Goal: Task Accomplishment & Management: Manage account settings

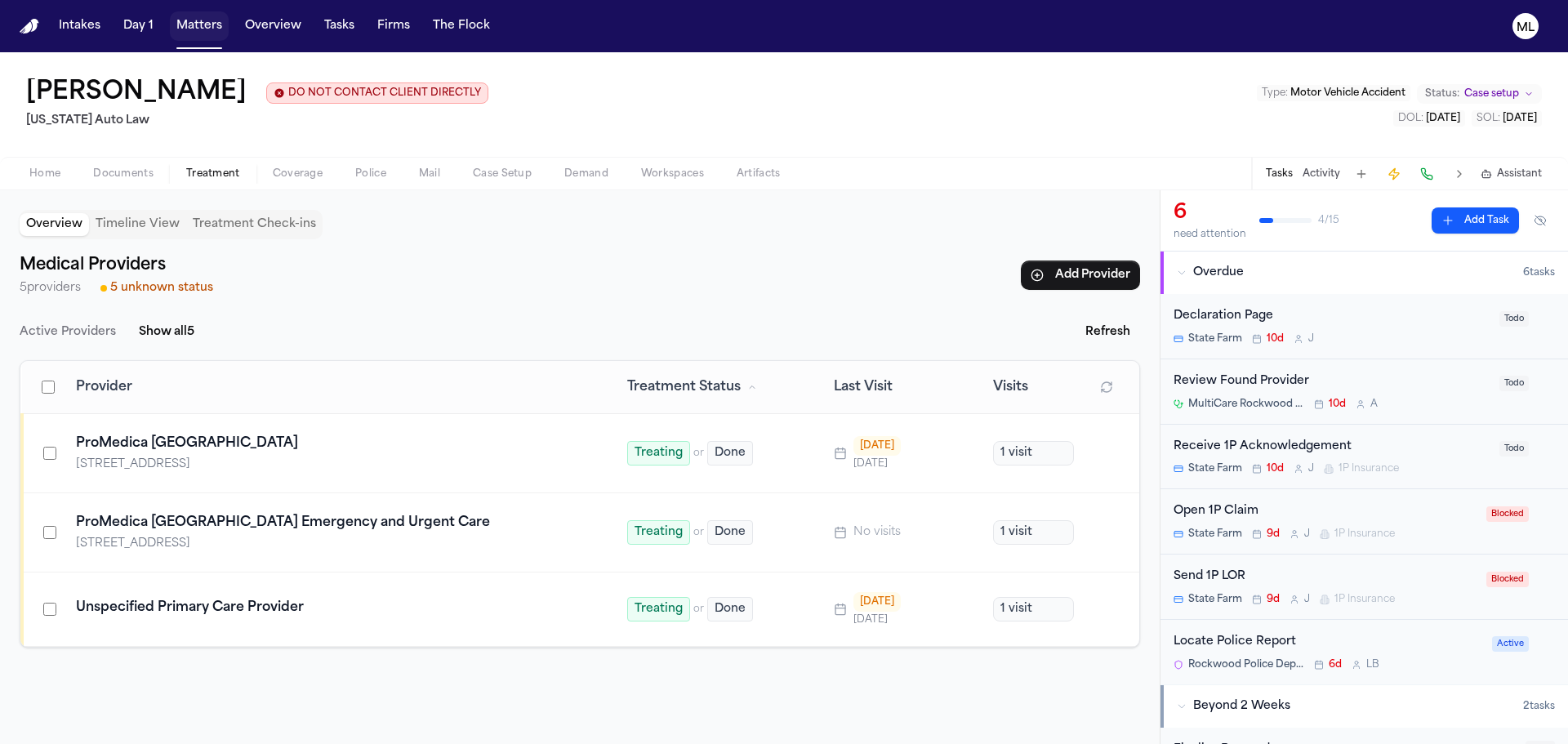
click at [176, 25] on button "Matters" at bounding box center [198, 25] width 59 height 30
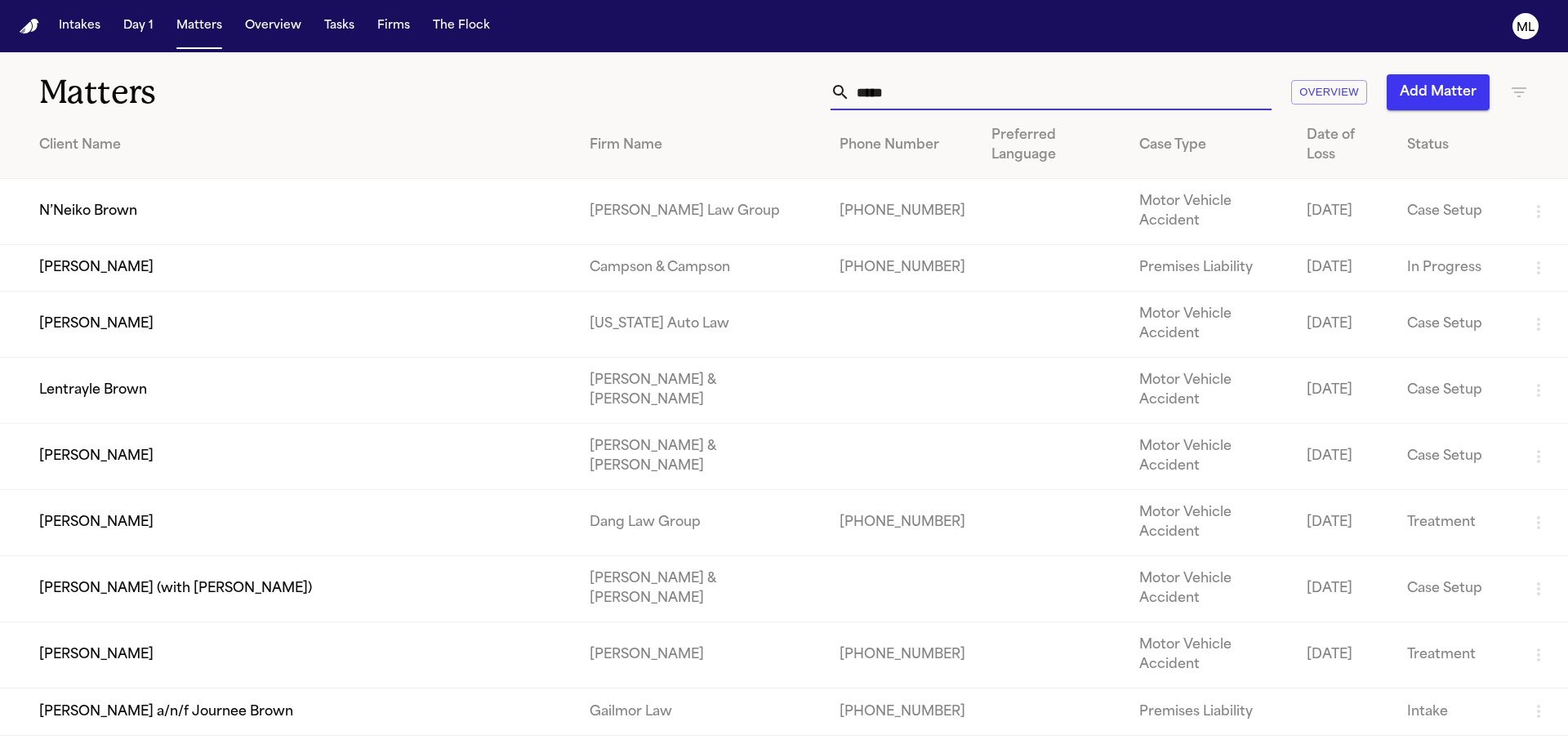
drag, startPoint x: 889, startPoint y: 95, endPoint x: 855, endPoint y: 45, distance: 60.5
click at [858, 99] on input "*****" at bounding box center [1060, 92] width 421 height 36
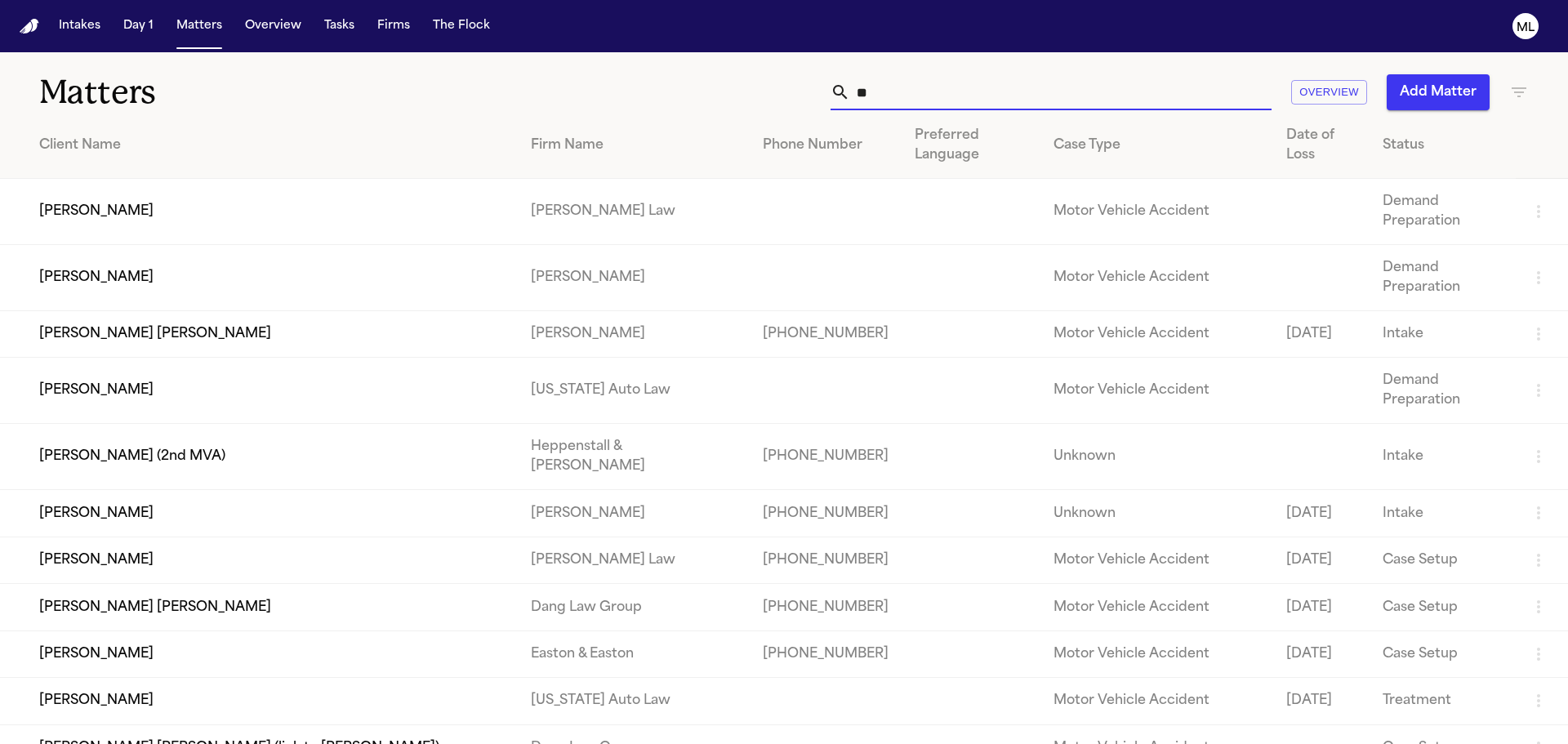
type input "*"
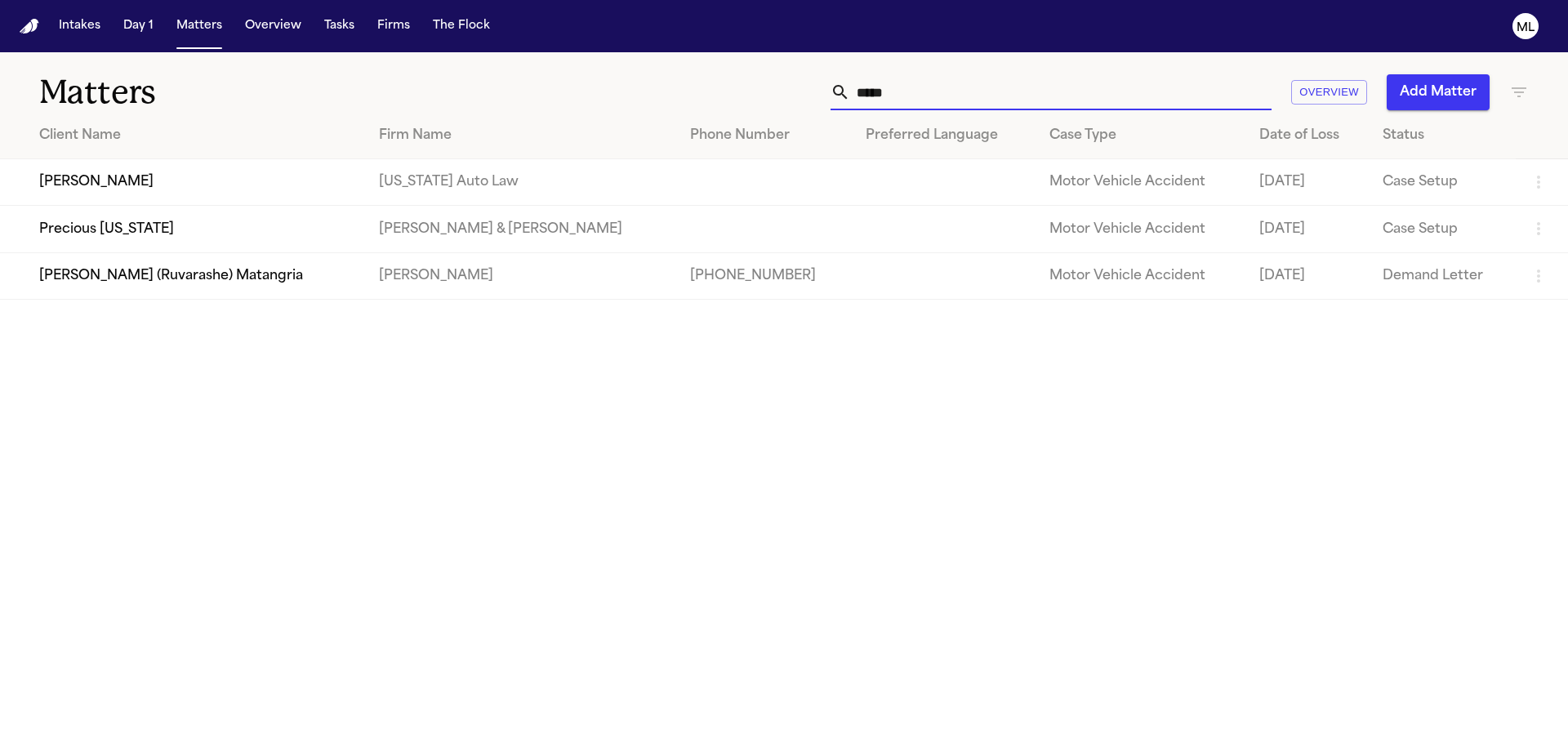
type input "*****"
click at [300, 180] on td "[PERSON_NAME]" at bounding box center [182, 182] width 365 height 47
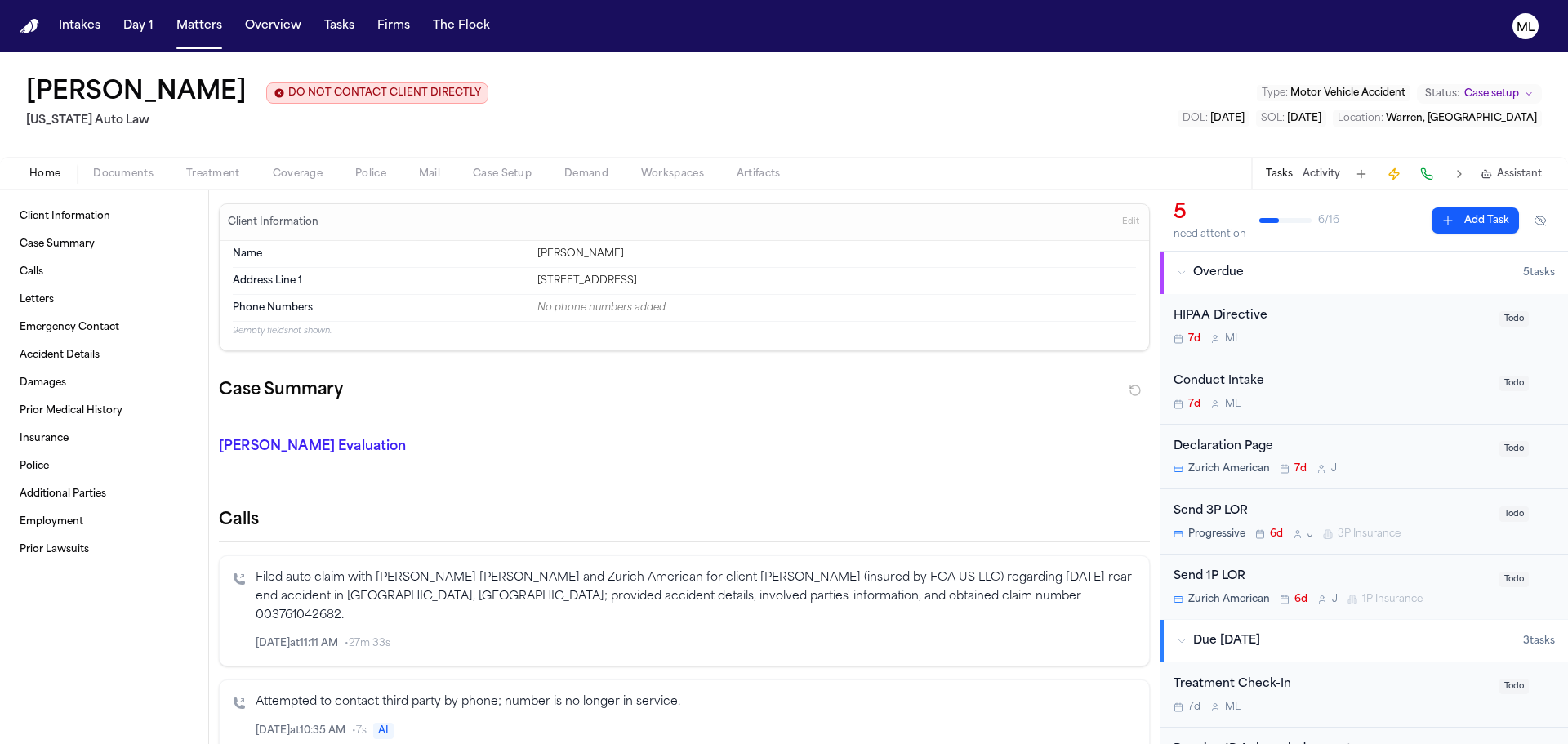
click at [1365, 410] on div "7d M L" at bounding box center [1331, 404] width 316 height 13
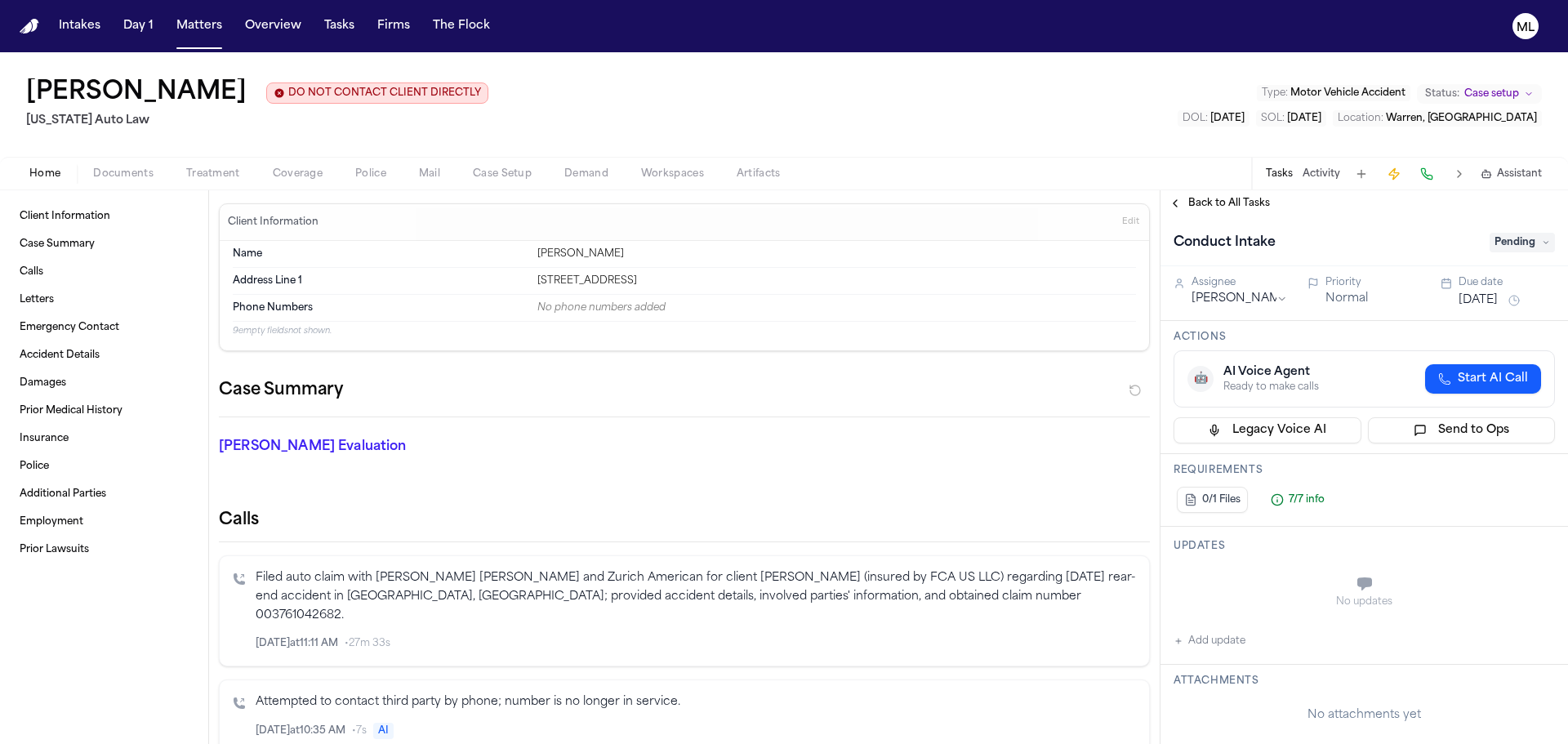
click at [1510, 251] on span "Pending" at bounding box center [1521, 242] width 65 height 20
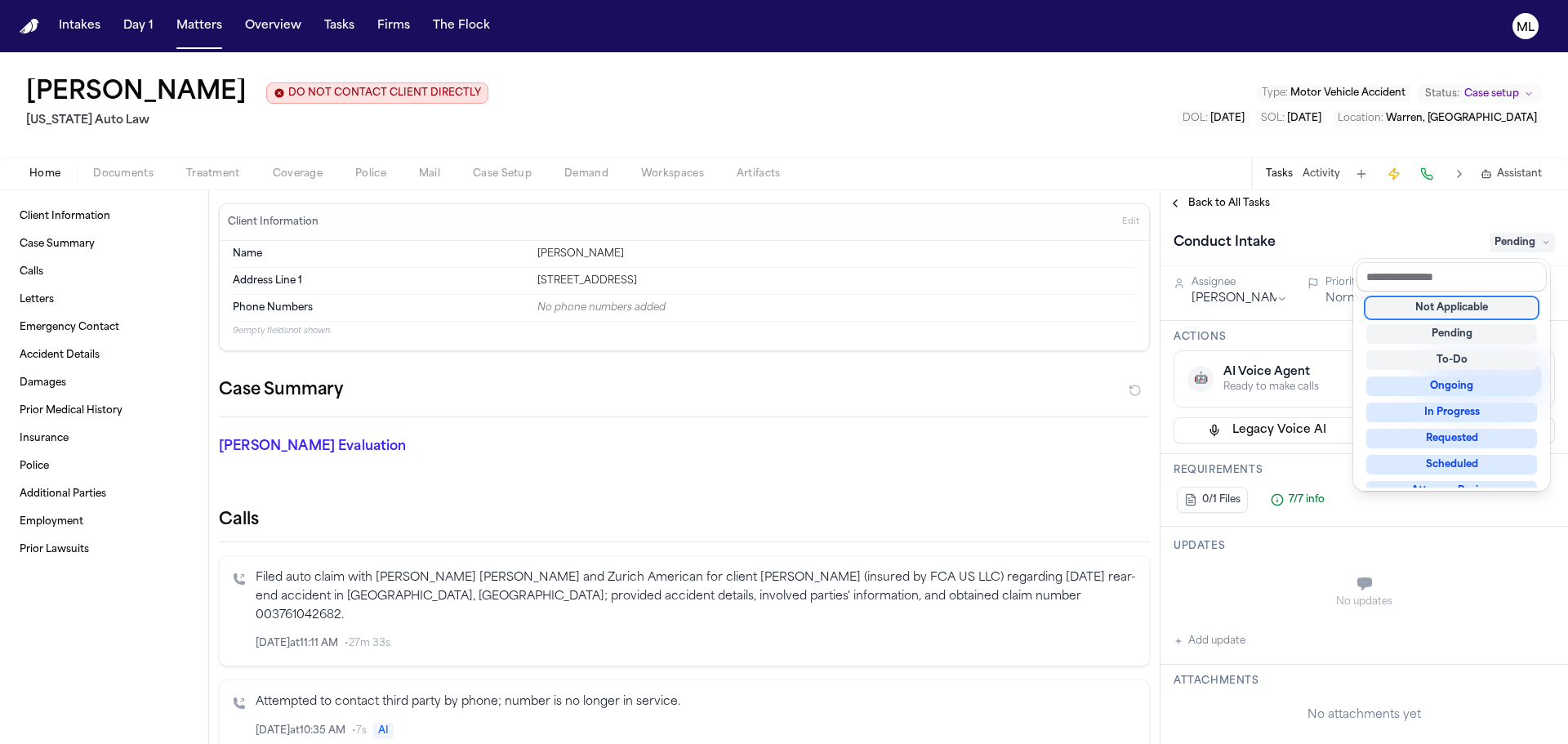
click at [1470, 310] on div "Not Applicable" at bounding box center [1451, 307] width 170 height 20
drag, startPoint x: 1450, startPoint y: 303, endPoint x: 1437, endPoint y: 300, distance: 13.3
click at [1450, 303] on div "Not Applicable" at bounding box center [1451, 307] width 170 height 20
click at [1218, 204] on div "Back to All Tasks Conduct Intake Not Applicable Assignee [PERSON_NAME] Priority…" at bounding box center [1364, 467] width 407 height 554
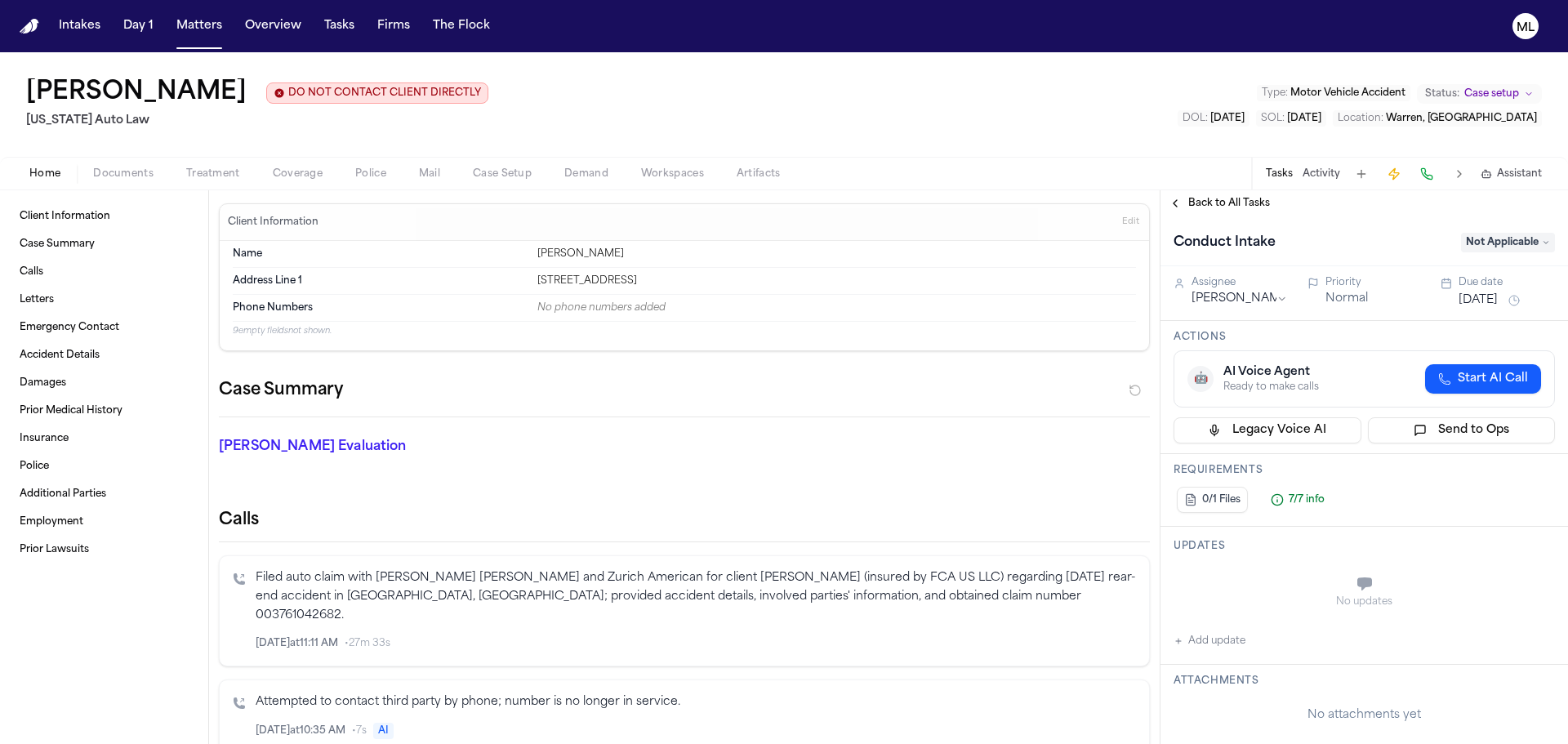
click at [1198, 204] on span "Back to All Tasks" at bounding box center [1229, 203] width 81 height 13
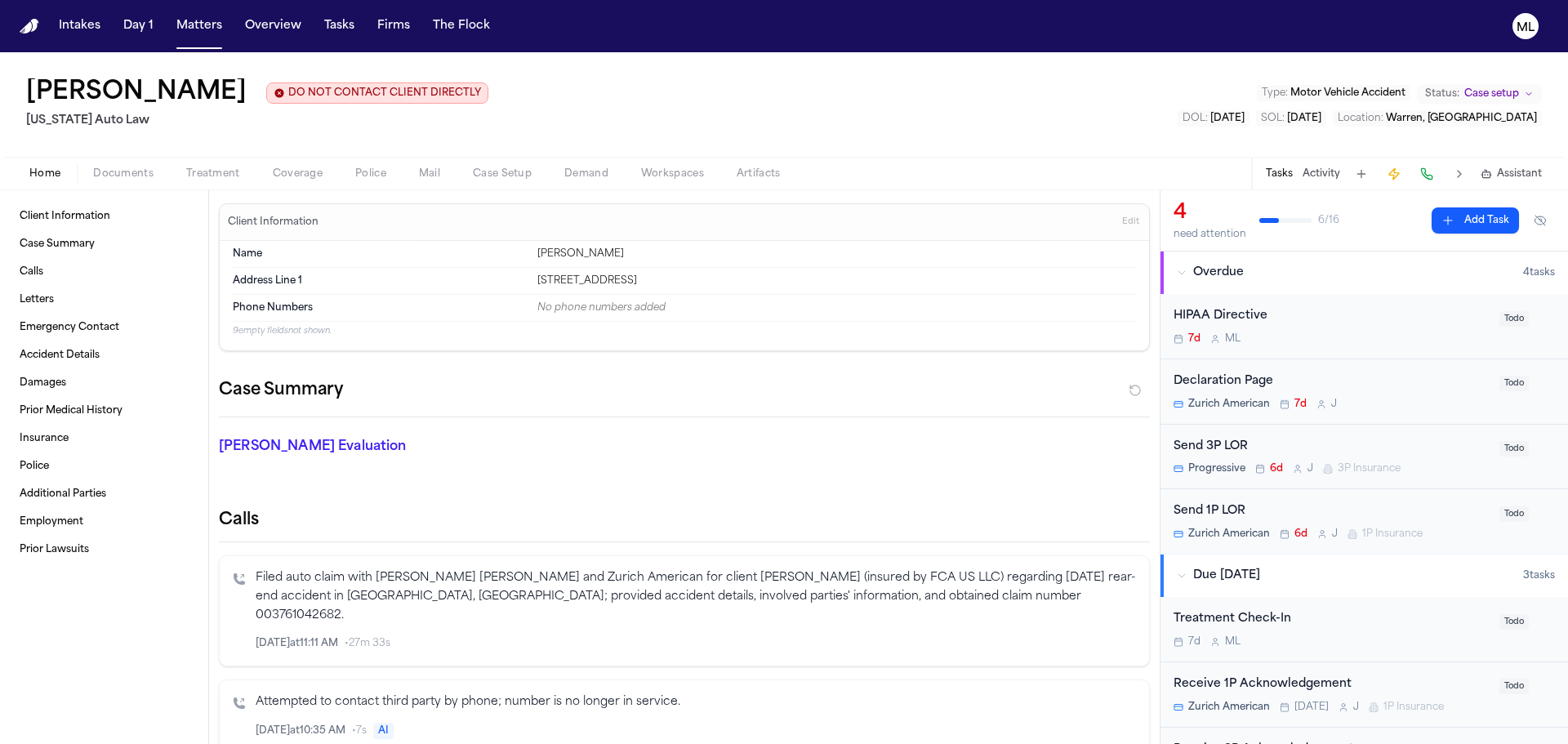
click at [1353, 318] on div "HIPAA Directive" at bounding box center [1331, 316] width 316 height 19
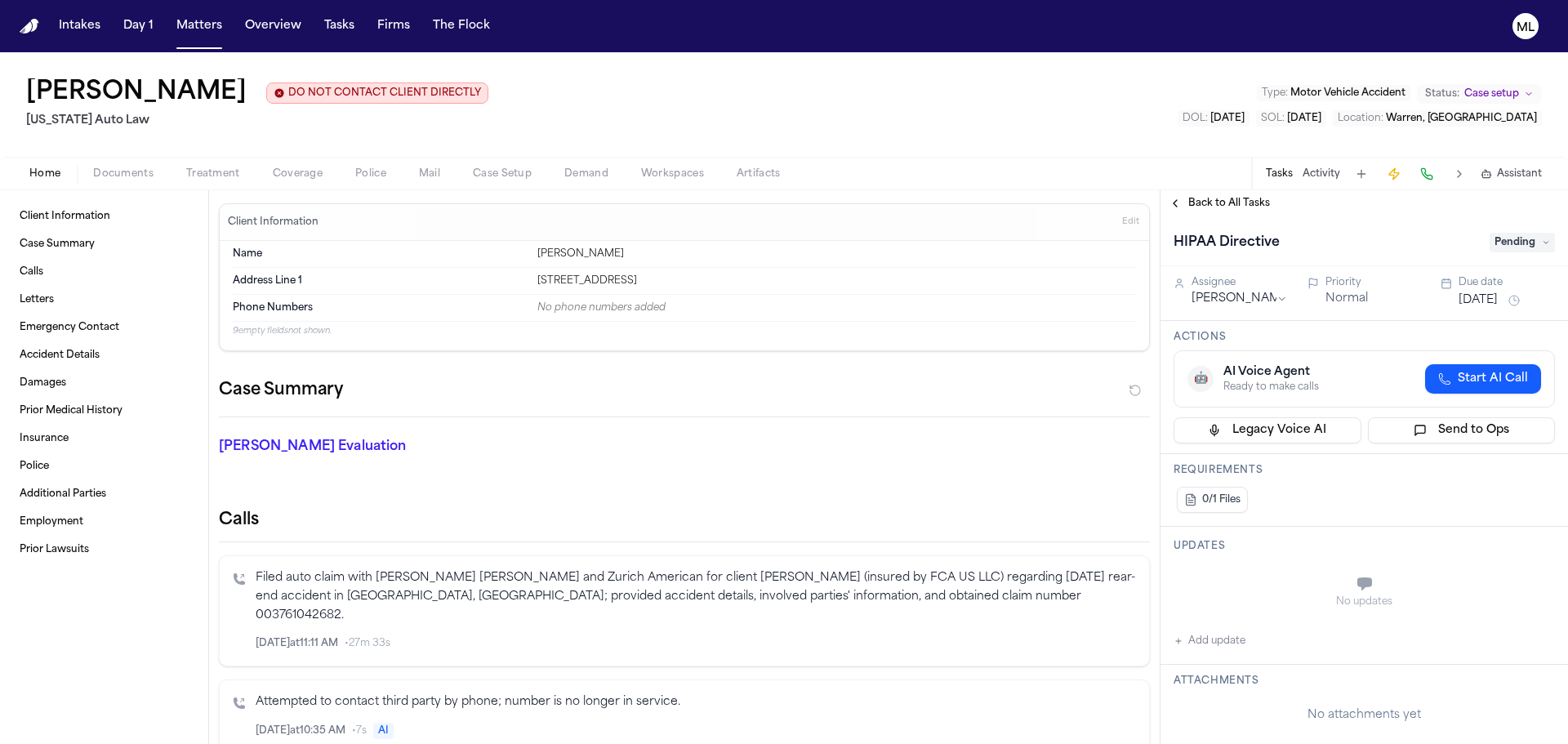
click at [1503, 248] on span "Pending" at bounding box center [1521, 242] width 65 height 20
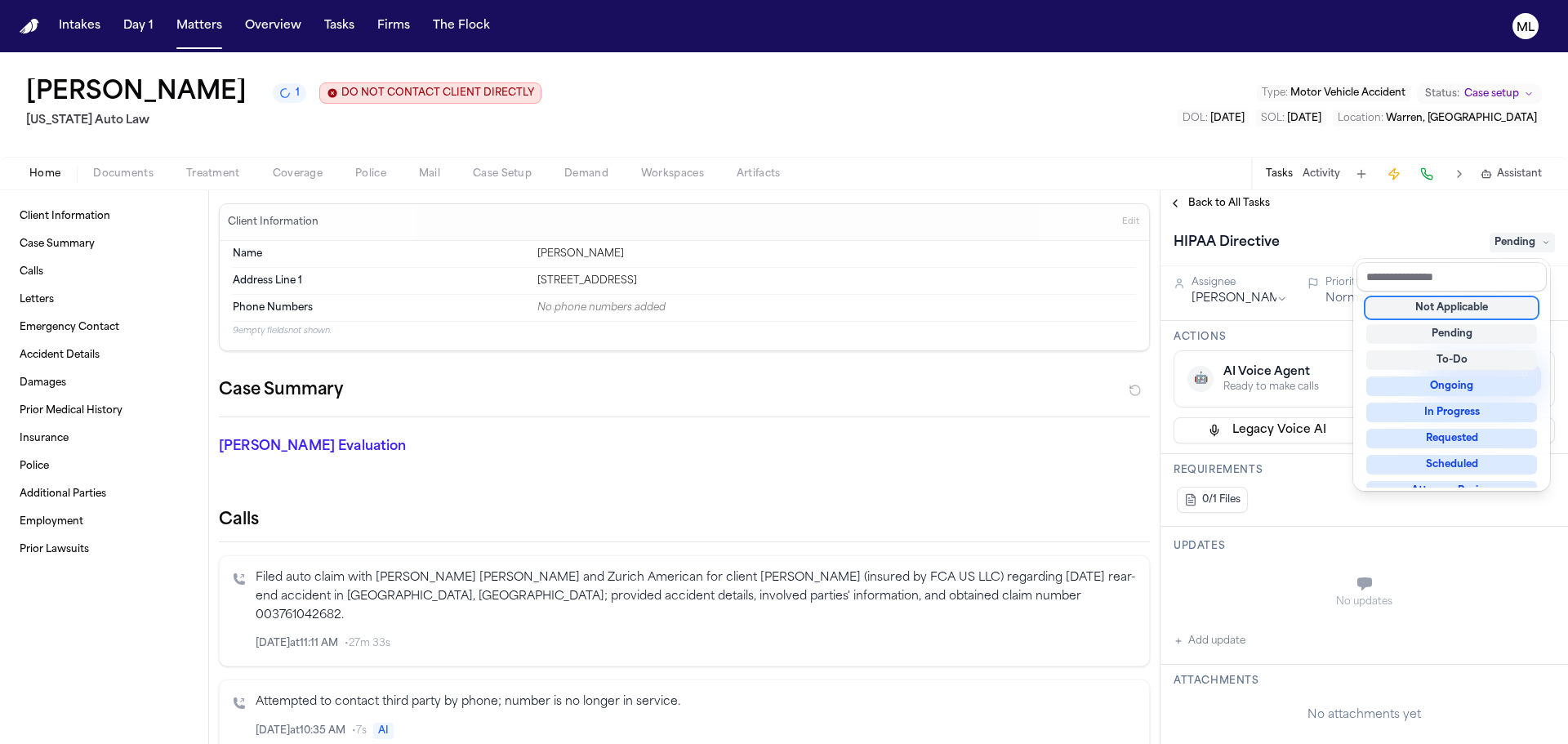
click at [1443, 306] on div "Not Applicable" at bounding box center [1451, 307] width 170 height 20
click at [1216, 207] on div "Back to All Tasks HIPAA Directive Not Applicable Assignee [PERSON_NAME] Priorit…" at bounding box center [1364, 467] width 407 height 554
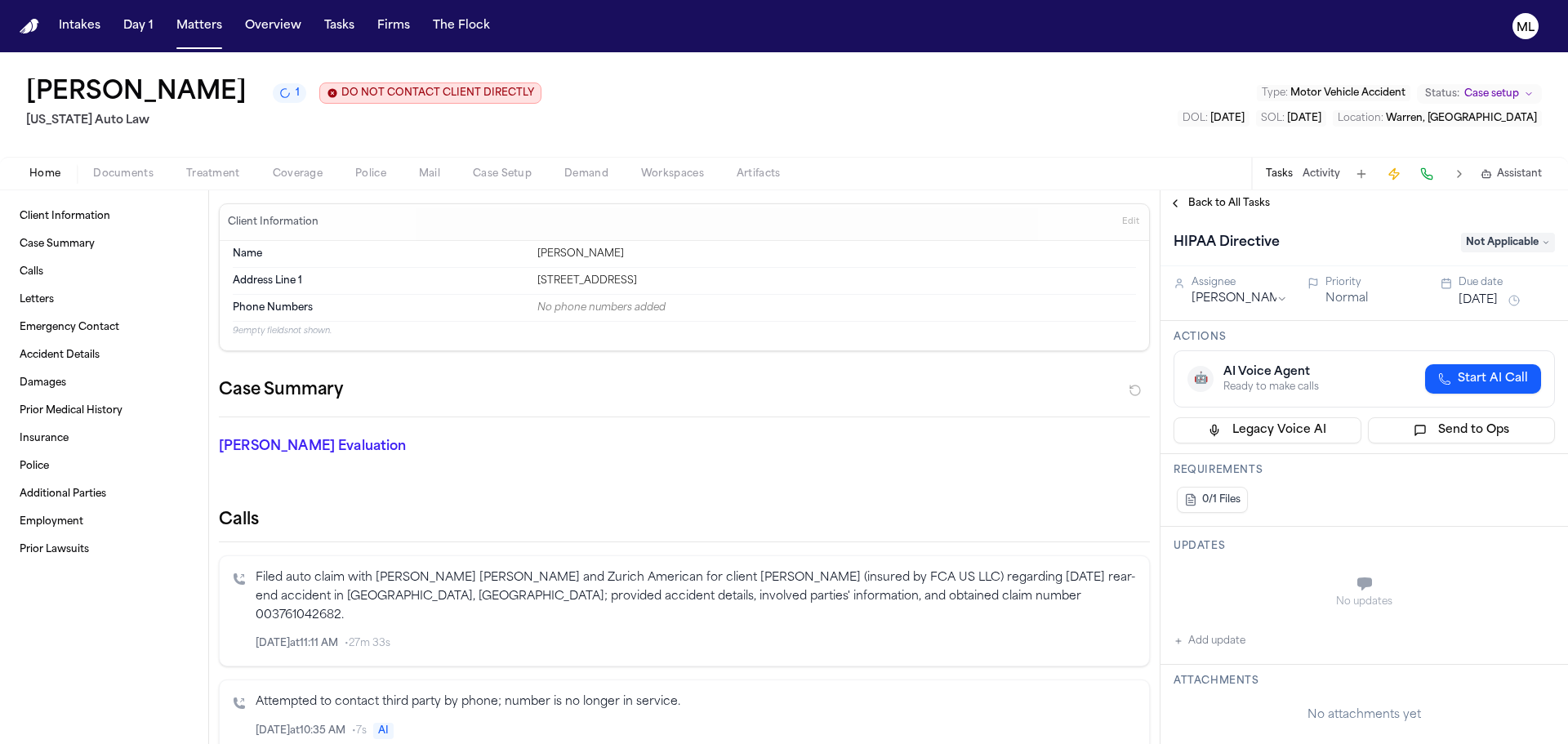
click at [1222, 204] on span "Back to All Tasks" at bounding box center [1229, 203] width 81 height 13
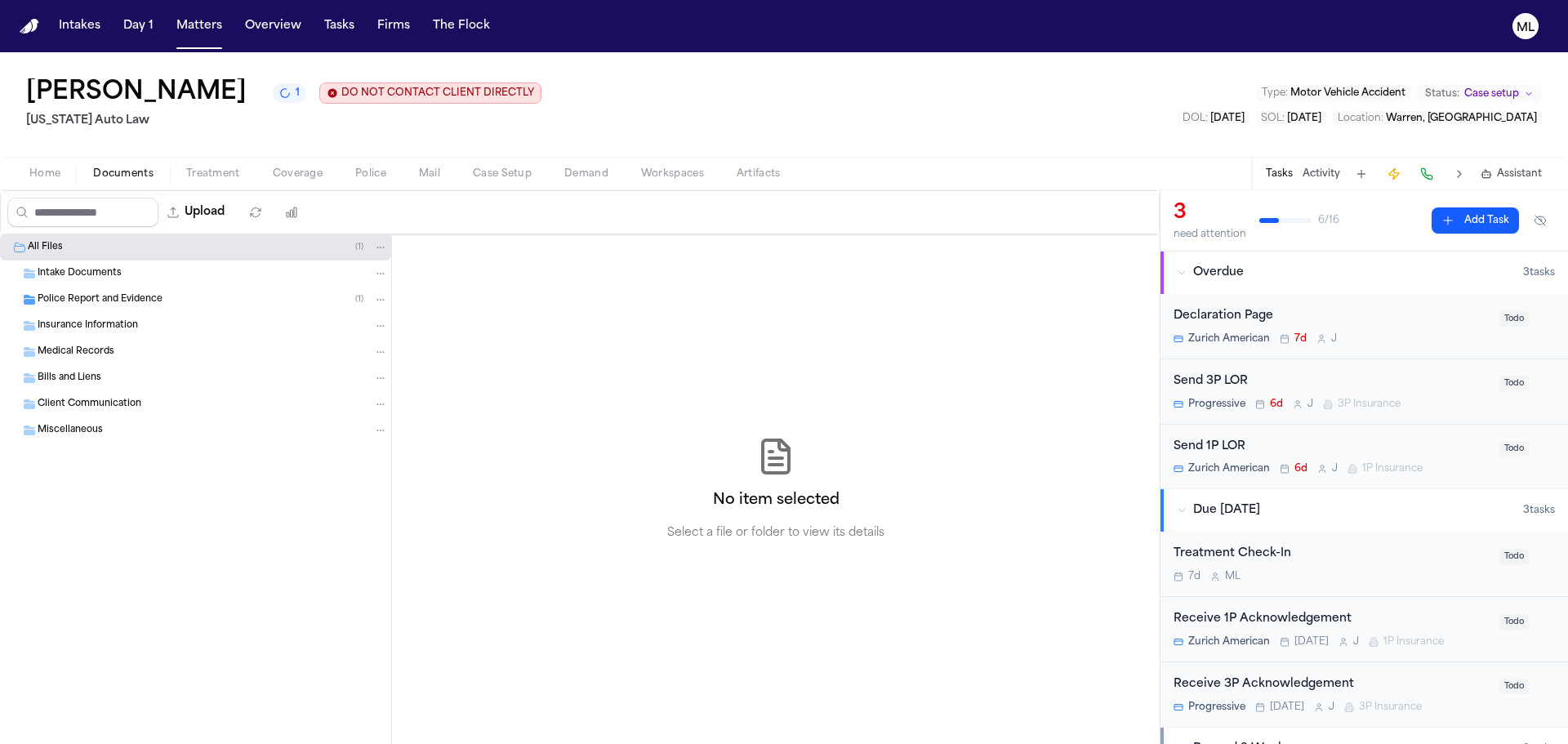
click at [145, 177] on span "Documents" at bounding box center [123, 173] width 60 height 13
click at [120, 295] on span "Police Report and Evidence" at bounding box center [99, 300] width 125 height 14
